Goal: Information Seeking & Learning: Learn about a topic

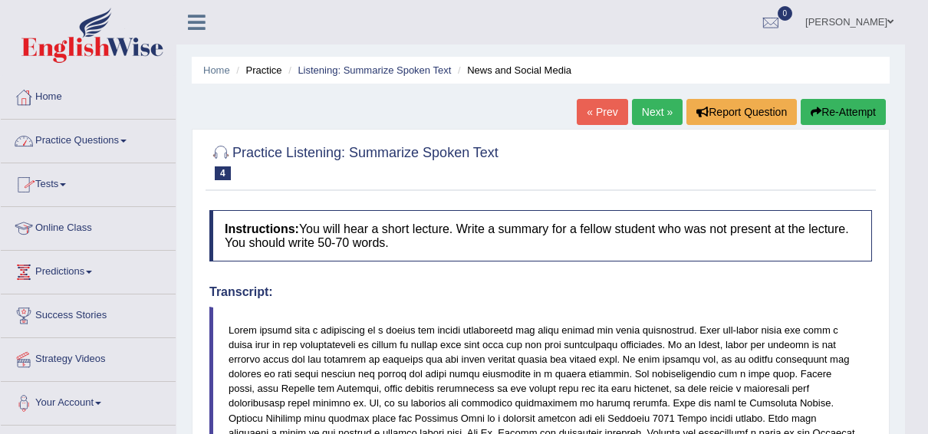
click at [94, 138] on link "Practice Questions" at bounding box center [88, 139] width 175 height 38
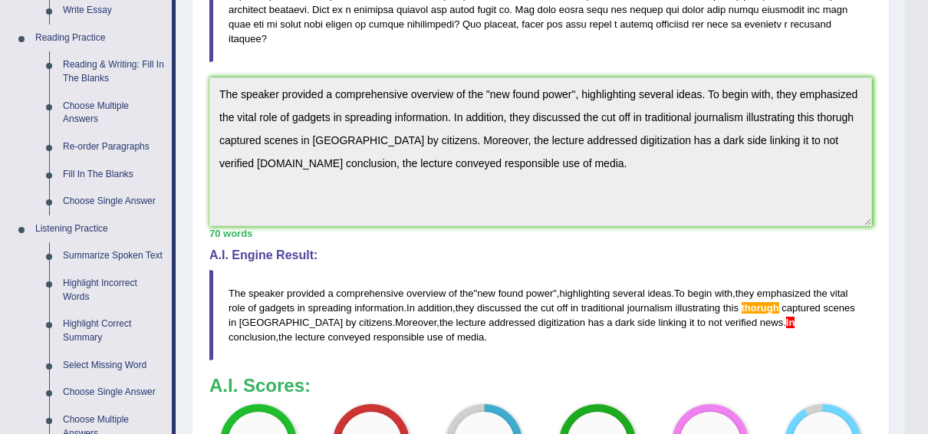
scroll to position [450, 0]
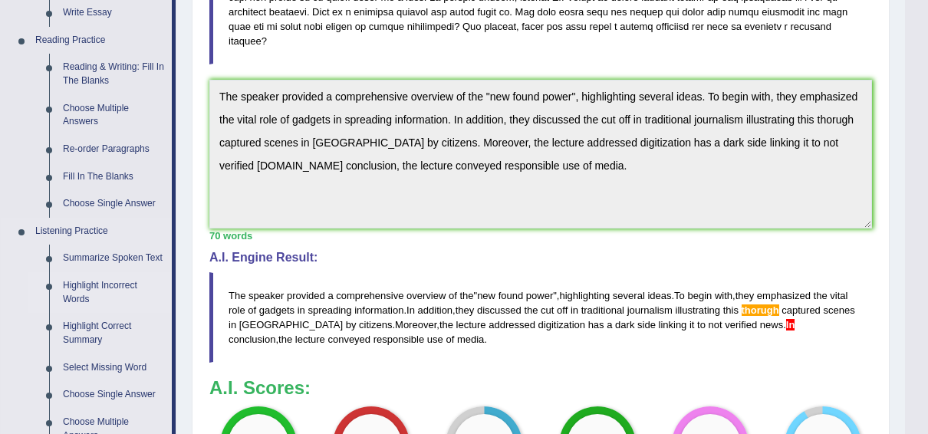
click at [96, 288] on link "Highlight Incorrect Words" at bounding box center [114, 292] width 116 height 41
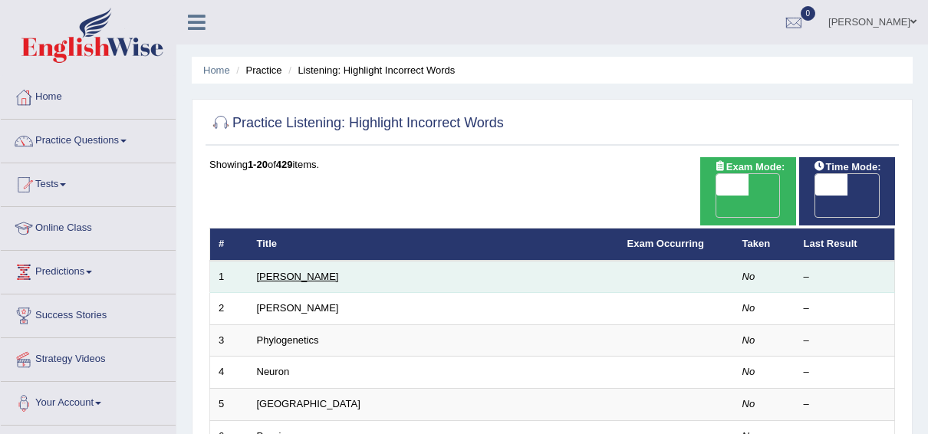
click at [271, 271] on link "Harold" at bounding box center [298, 276] width 82 height 11
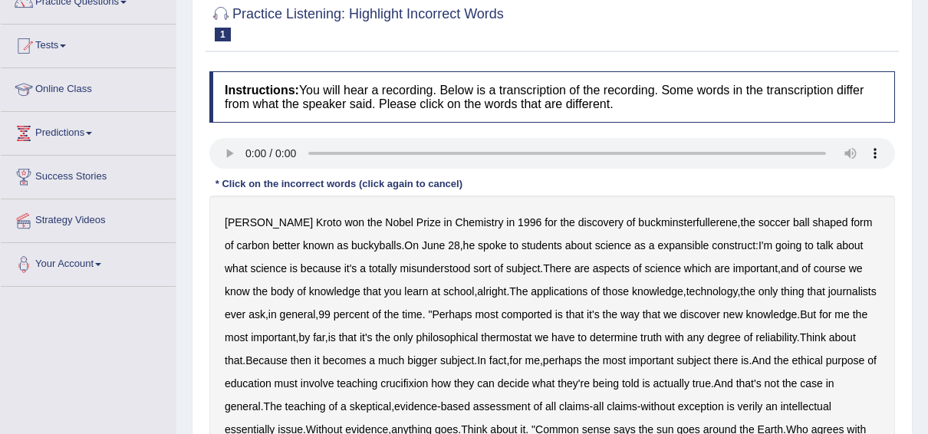
scroll to position [134, 0]
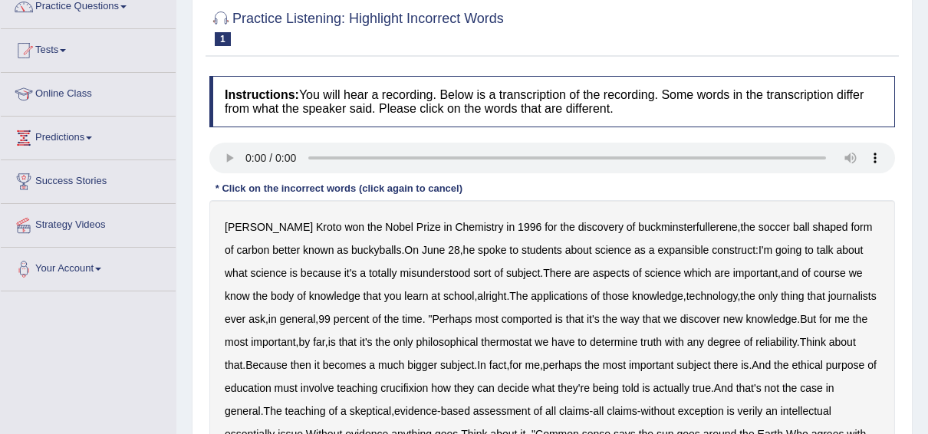
click at [657, 245] on b "expansible" at bounding box center [682, 250] width 51 height 12
click at [517, 317] on b "comported" at bounding box center [526, 319] width 51 height 12
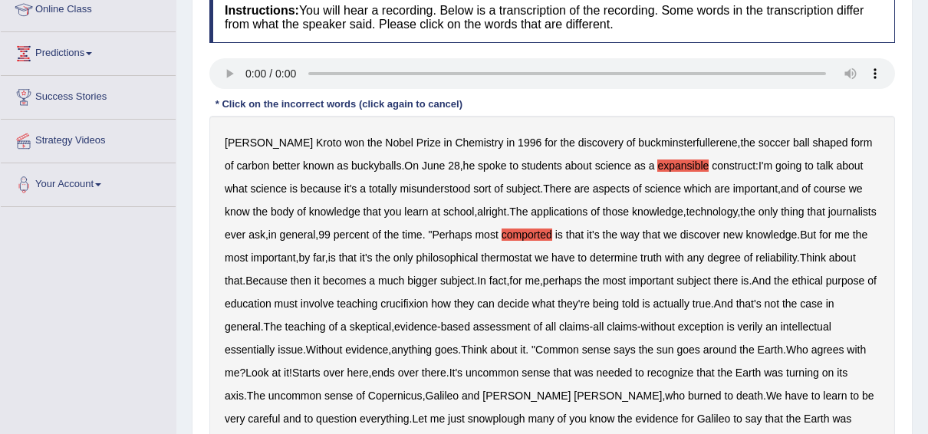
scroll to position [246, 0]
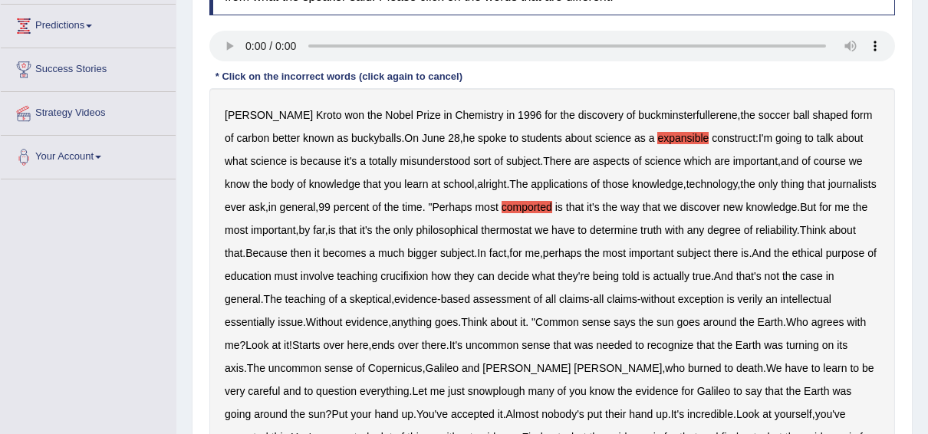
click at [507, 228] on b "thermostat" at bounding box center [506, 230] width 51 height 12
click at [428, 278] on b "crucifixion" at bounding box center [404, 276] width 48 height 12
click at [758, 301] on b "verily" at bounding box center [750, 299] width 25 height 12
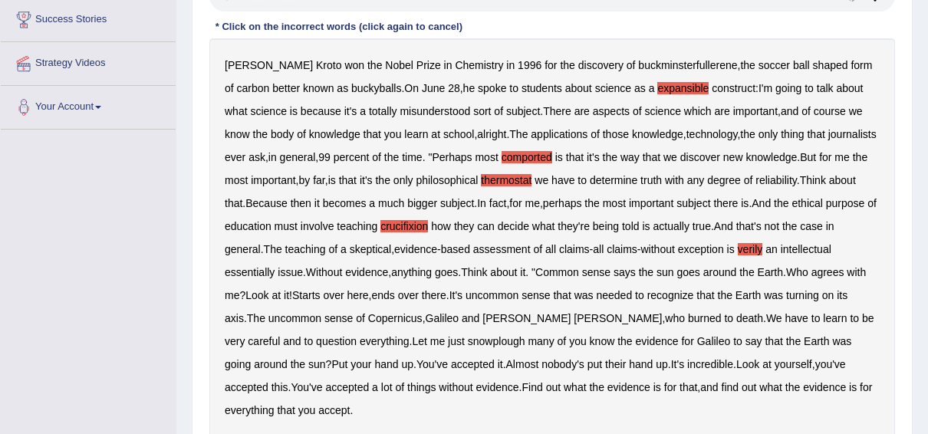
scroll to position [322, 0]
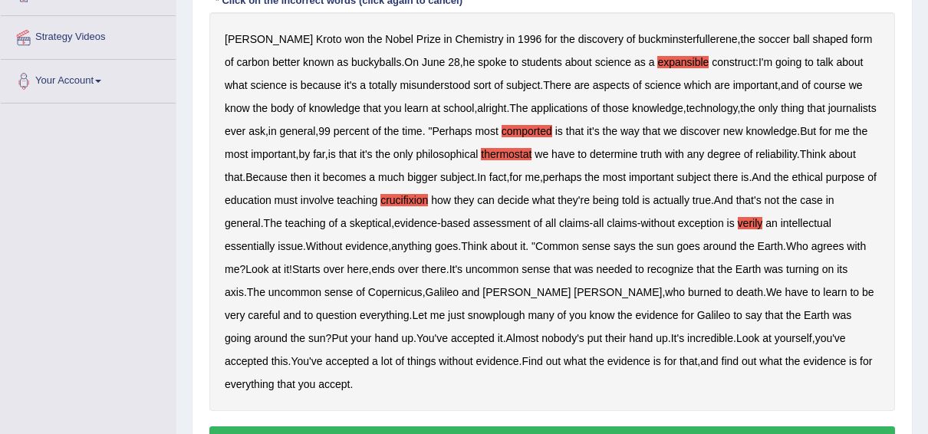
click at [468, 312] on b "snowplough" at bounding box center [496, 315] width 57 height 12
click at [822, 150] on b "Think" at bounding box center [813, 154] width 26 height 12
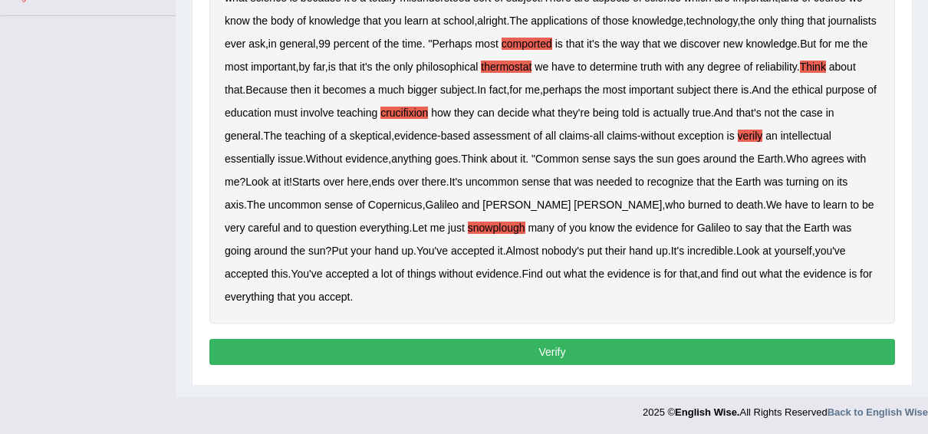
click at [568, 350] on button "Verify" at bounding box center [551, 352] width 685 height 26
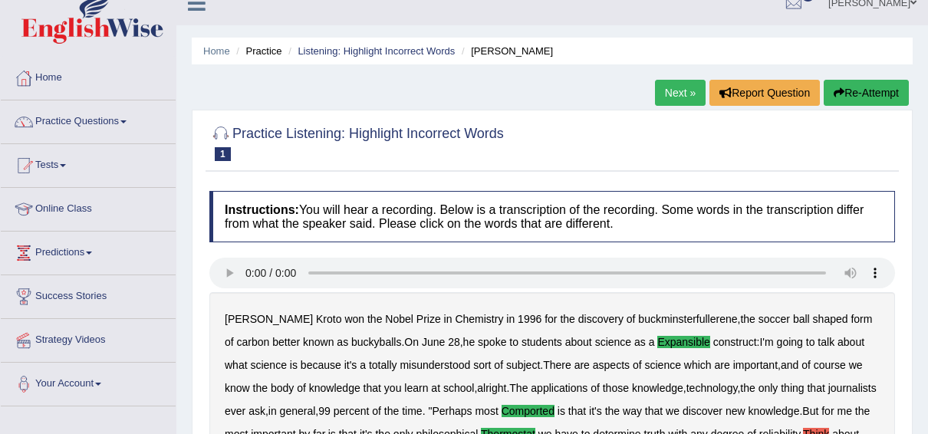
scroll to position [0, 0]
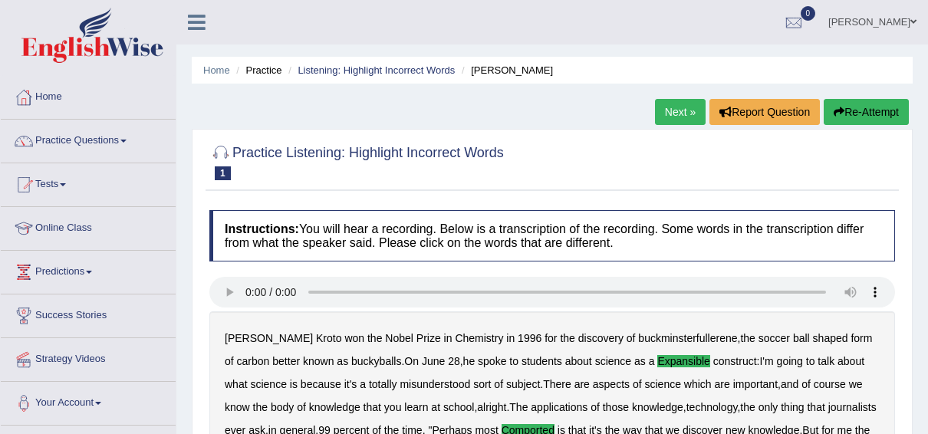
click at [681, 112] on link "Next »" at bounding box center [680, 112] width 51 height 26
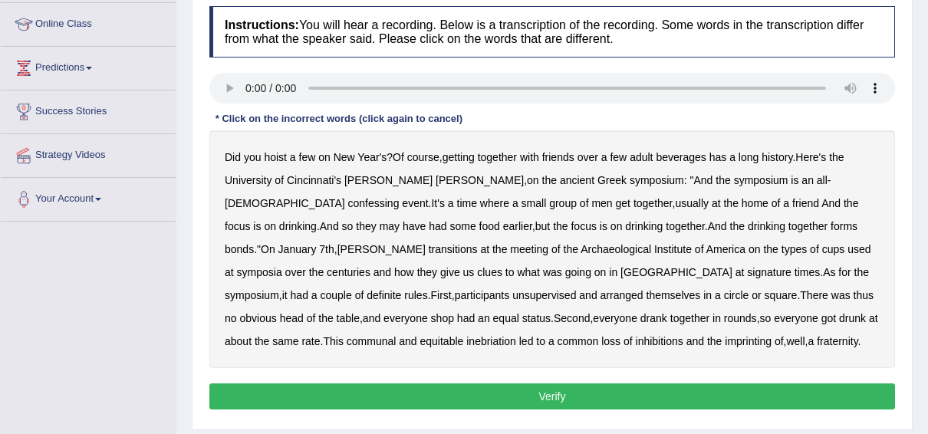
scroll to position [205, 0]
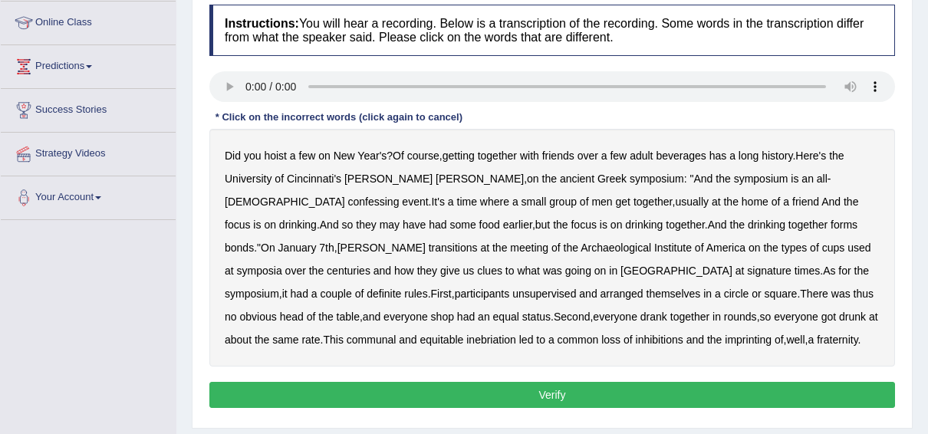
click at [399, 195] on b "confessing" at bounding box center [373, 201] width 51 height 12
click at [376, 218] on b "they" at bounding box center [366, 224] width 20 height 12
click at [747, 270] on b "signature" at bounding box center [769, 270] width 44 height 12
click at [735, 270] on b "at" at bounding box center [739, 270] width 9 height 12
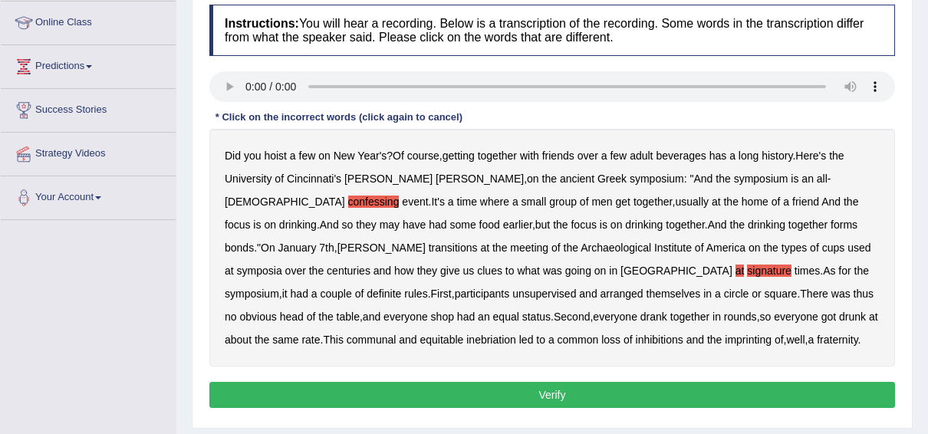
click at [576, 287] on b "unsupervised" at bounding box center [544, 293] width 64 height 12
click at [544, 388] on button "Verify" at bounding box center [551, 395] width 685 height 26
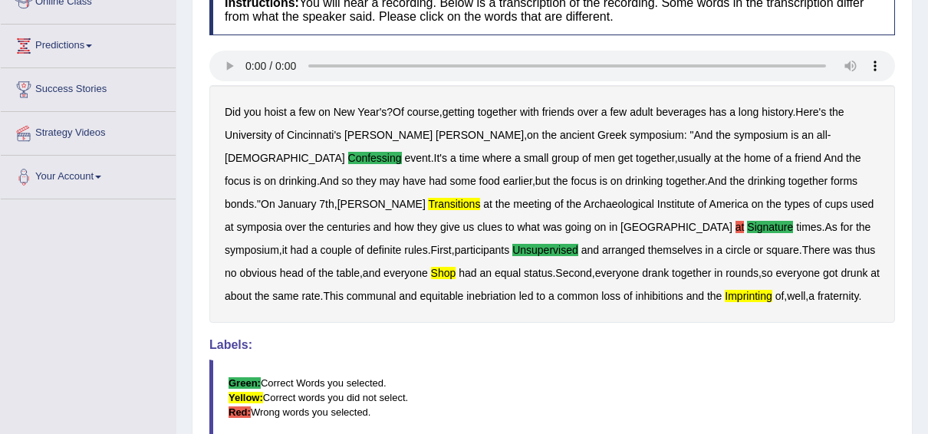
scroll to position [0, 0]
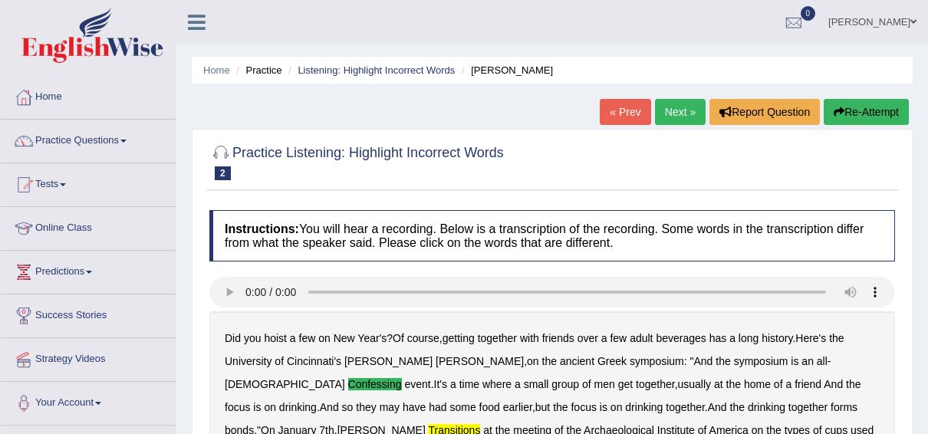
click at [675, 113] on link "Next »" at bounding box center [680, 112] width 51 height 26
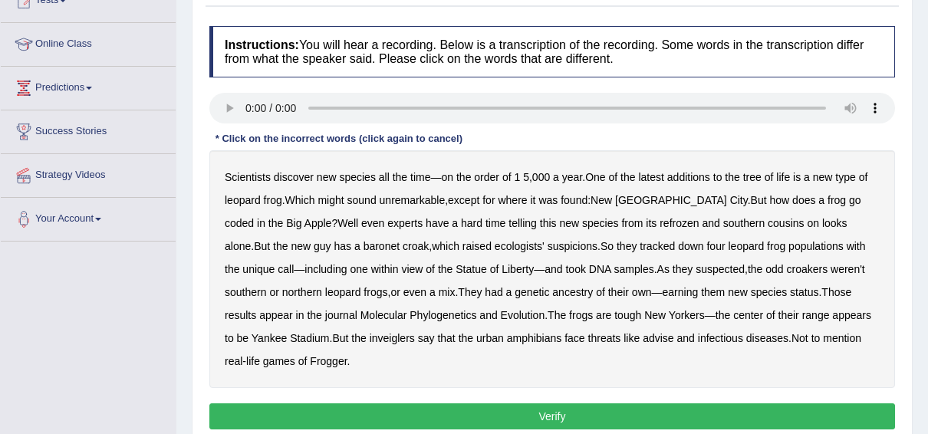
click at [519, 173] on div "Scientists discover new species all the time — on the order of 1 5 , 000 a year…" at bounding box center [551, 269] width 685 height 238
click at [516, 173] on b "1" at bounding box center [517, 177] width 6 height 12
click at [532, 173] on b "000" at bounding box center [541, 177] width 18 height 12
click at [523, 173] on b "5" at bounding box center [526, 177] width 6 height 12
click at [827, 200] on b "frog" at bounding box center [836, 200] width 18 height 12
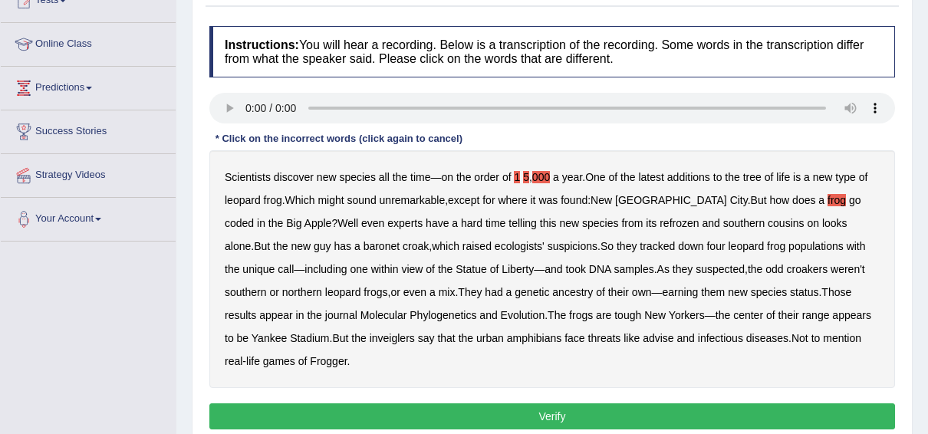
click at [849, 199] on b "go" at bounding box center [855, 200] width 12 height 12
click at [827, 198] on b "frog" at bounding box center [836, 200] width 18 height 12
click at [254, 217] on b "coded" at bounding box center [239, 223] width 29 height 12
click at [849, 201] on b "go" at bounding box center [855, 200] width 12 height 12
click at [304, 222] on b "Apple" at bounding box center [318, 223] width 28 height 12
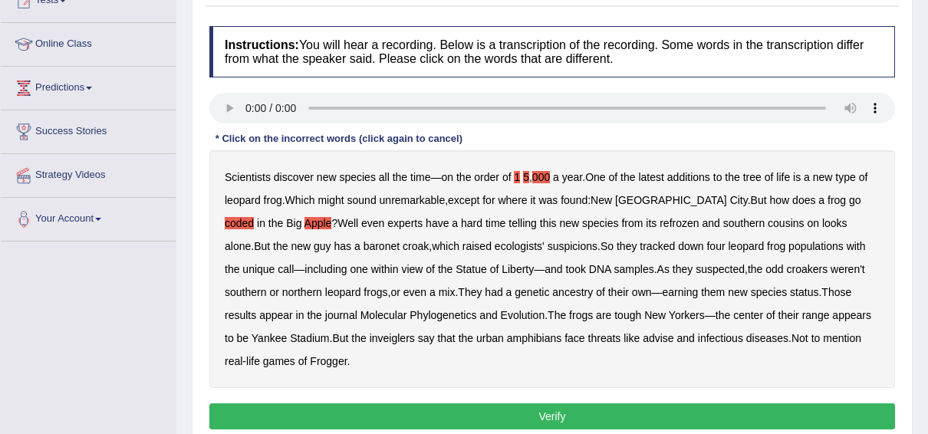
click at [304, 222] on b "Apple" at bounding box center [318, 223] width 28 height 12
click at [659, 219] on b "refrozen" at bounding box center [678, 223] width 39 height 12
drag, startPoint x: 596, startPoint y: 219, endPoint x: 375, endPoint y: 205, distance: 221.2
click at [375, 205] on div "Scientists discover new species all the time — on the order of 1 5 , 000 a year…" at bounding box center [551, 269] width 685 height 238
click at [519, 176] on div "Scientists discover new species all the time — on the order of 1 5 , 000 a year…" at bounding box center [551, 269] width 685 height 238
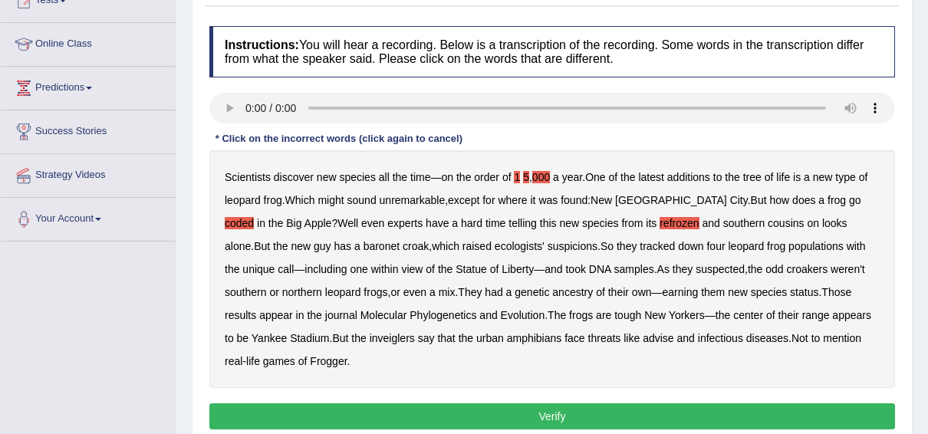
click at [525, 178] on b "5" at bounding box center [526, 177] width 6 height 12
click at [540, 172] on b "000" at bounding box center [541, 177] width 18 height 12
click at [363, 245] on b "baronet" at bounding box center [381, 246] width 36 height 12
click at [494, 243] on b "ecologists'" at bounding box center [519, 246] width 50 height 12
click at [401, 266] on b "view" at bounding box center [411, 269] width 21 height 12
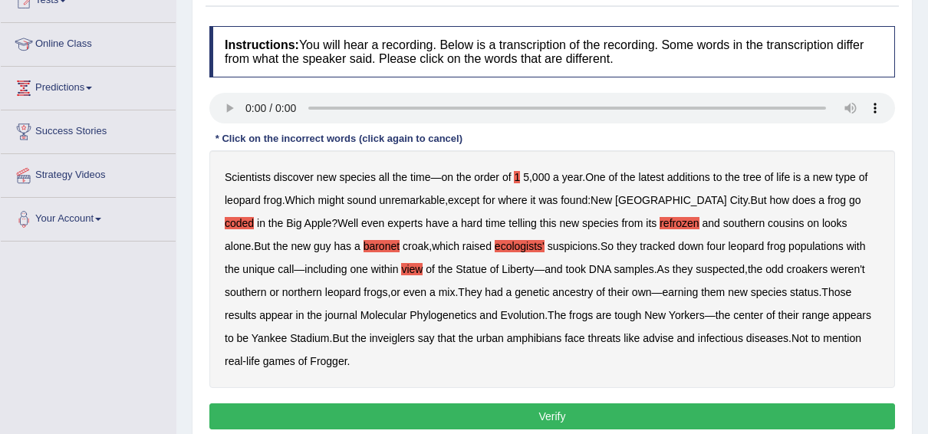
click at [494, 244] on b "ecologists'" at bounding box center [519, 246] width 50 height 12
click at [401, 268] on b "view" at bounding box center [411, 269] width 21 height 12
click at [370, 334] on b "inveiglers" at bounding box center [392, 338] width 45 height 12
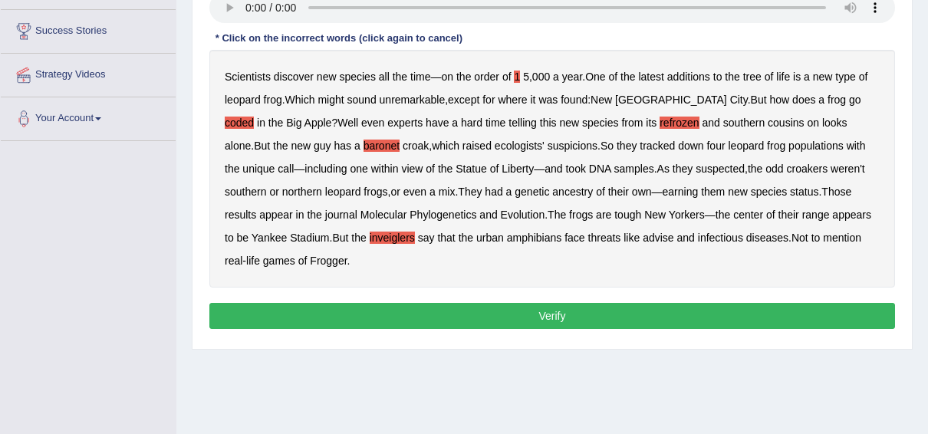
scroll to position [287, 0]
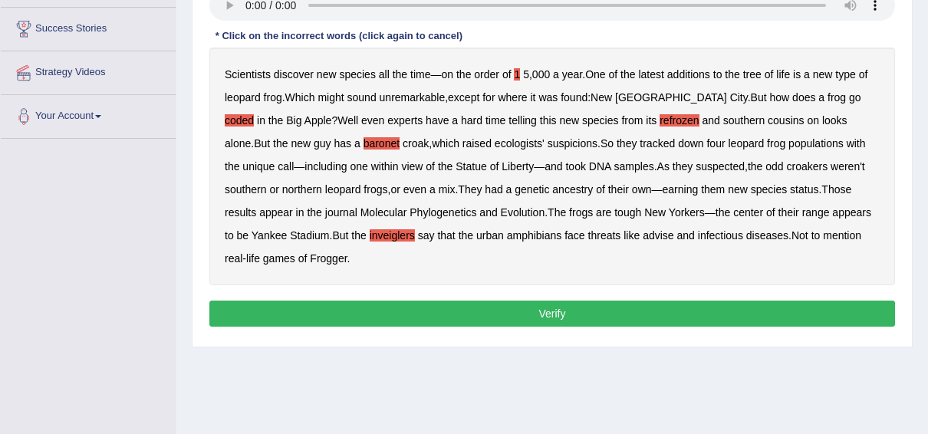
click at [543, 310] on button "Verify" at bounding box center [551, 314] width 685 height 26
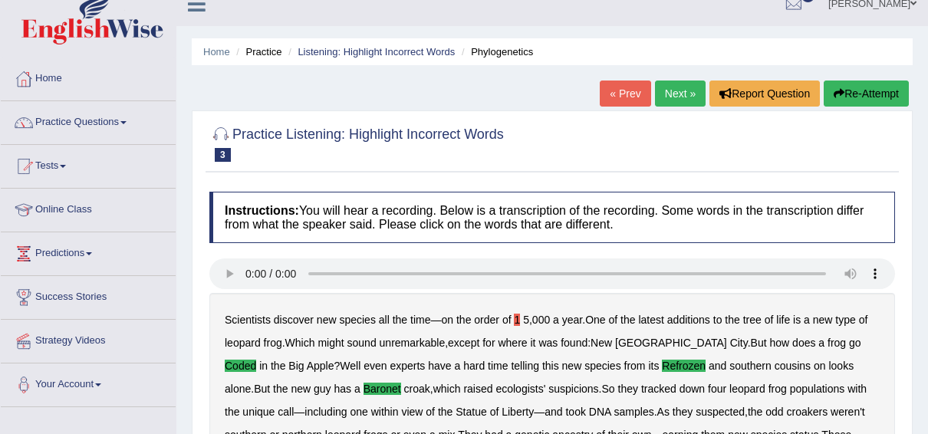
scroll to position [0, 0]
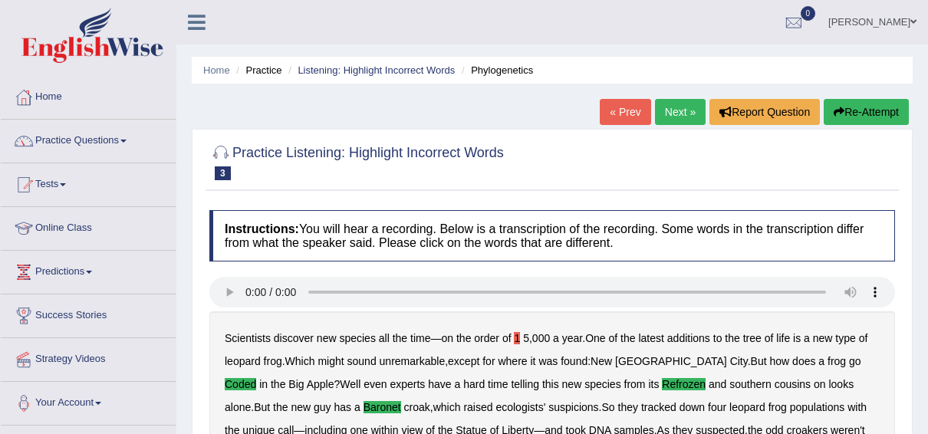
click at [676, 112] on link "Next »" at bounding box center [680, 112] width 51 height 26
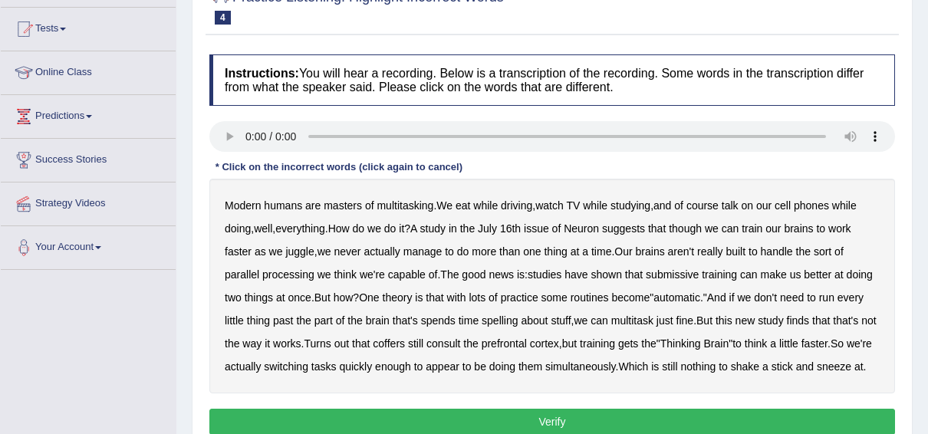
scroll to position [158, 0]
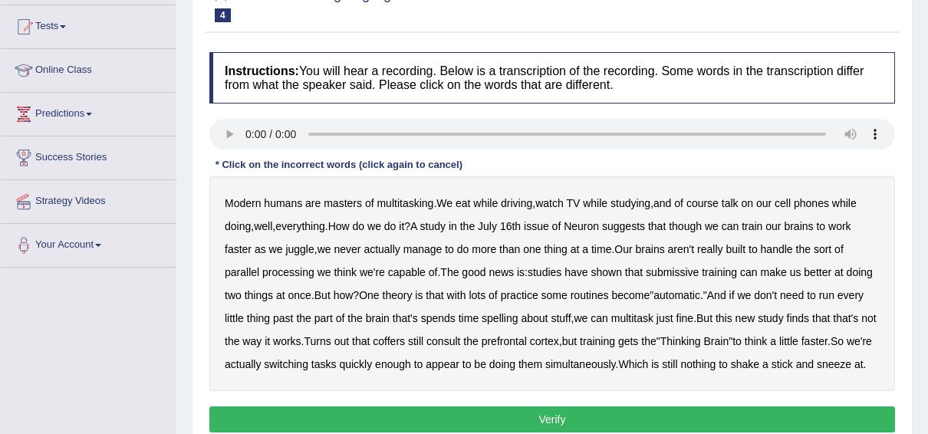
click at [709, 200] on b "course" at bounding box center [702, 203] width 32 height 12
click at [705, 202] on b "course" at bounding box center [702, 203] width 32 height 12
click at [673, 268] on b "submissive" at bounding box center [672, 272] width 53 height 12
click at [284, 315] on b "past" at bounding box center [283, 318] width 20 height 12
click at [501, 317] on b "spelling" at bounding box center [499, 318] width 36 height 12
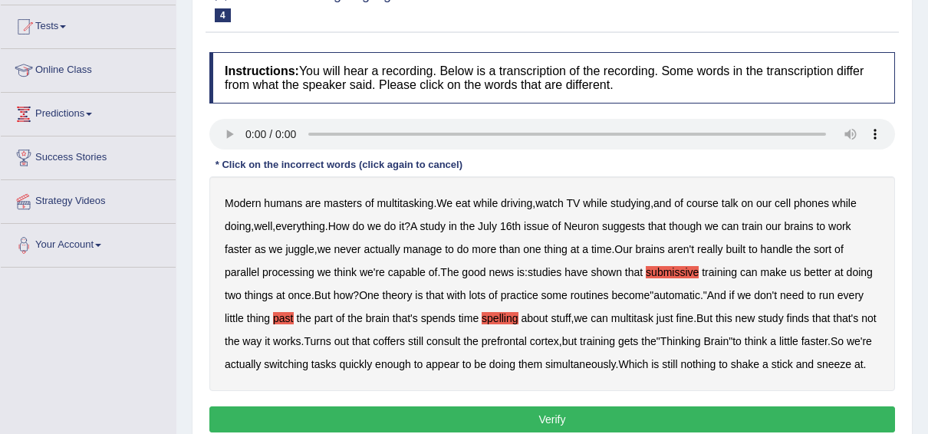
click at [405, 336] on b "coffers" at bounding box center [389, 341] width 32 height 12
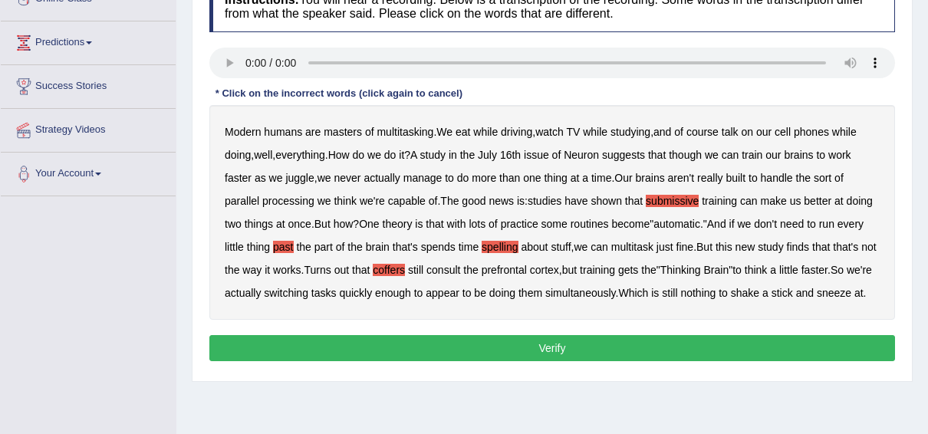
scroll to position [238, 0]
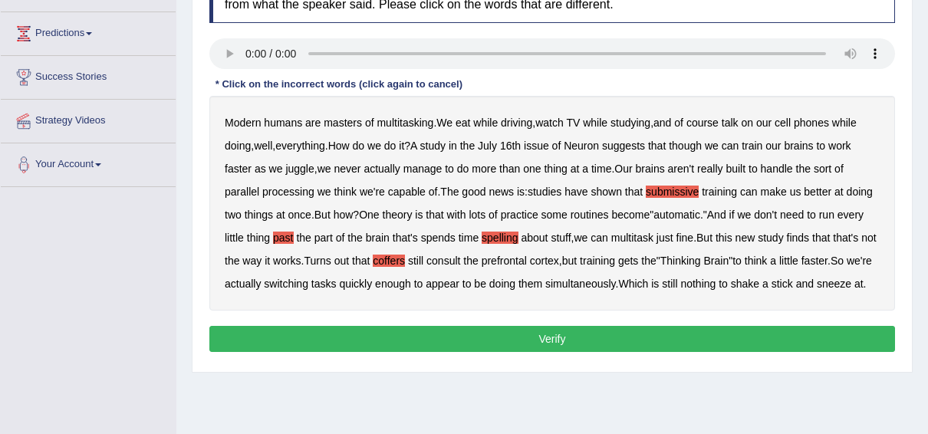
click at [549, 352] on button "Verify" at bounding box center [551, 339] width 685 height 26
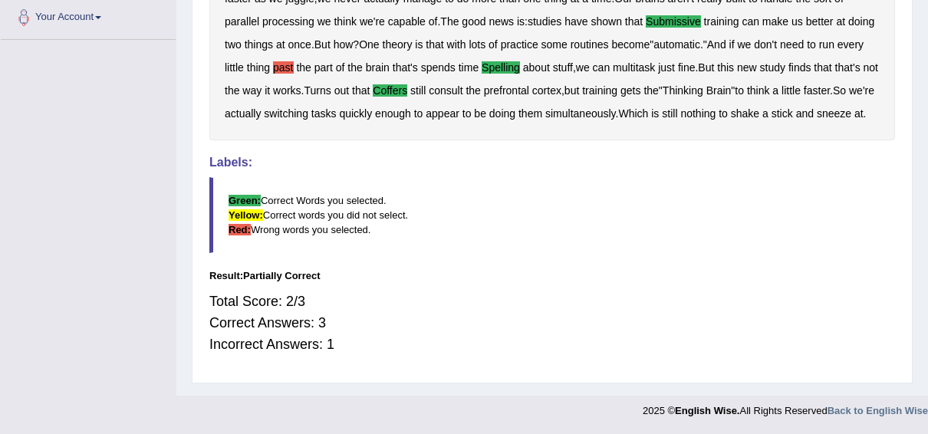
scroll to position [0, 0]
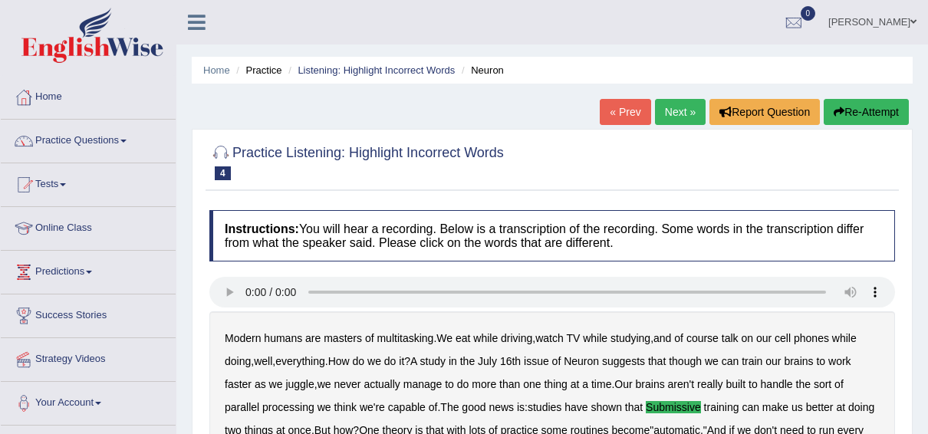
click at [549, 357] on b "issue" at bounding box center [536, 361] width 25 height 12
click at [500, 394] on div "Modern humans are masters of multitasking . We eat while driving , watch TV whi…" at bounding box center [551, 418] width 685 height 215
click at [683, 108] on link "Next »" at bounding box center [680, 112] width 51 height 26
